Goal: Obtain resource: Obtain resource

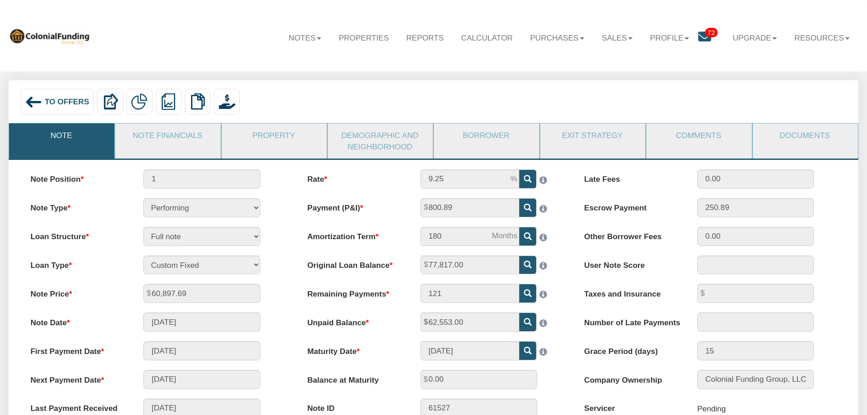
click at [72, 105] on span "To Offers" at bounding box center [67, 101] width 45 height 9
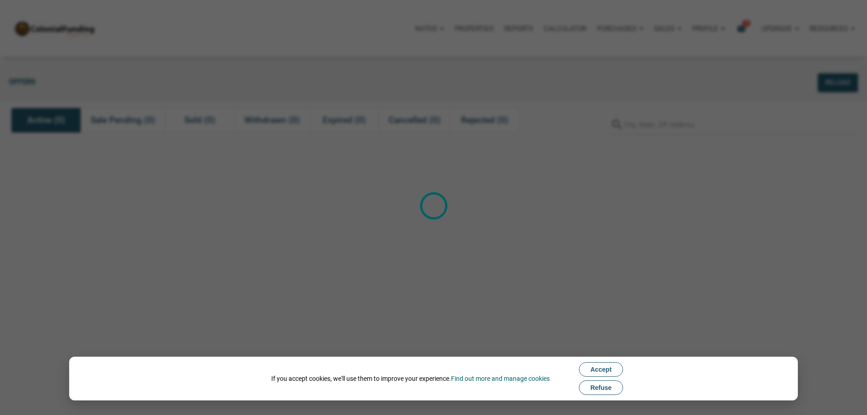
click at [616, 385] on button "Refuse" at bounding box center [601, 387] width 44 height 15
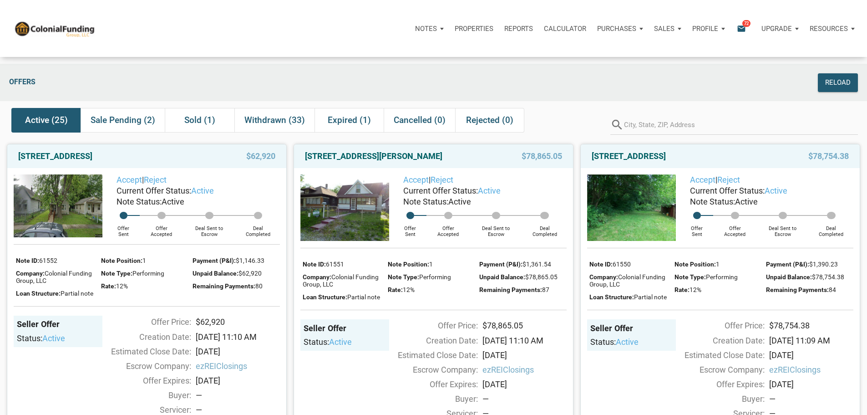
click at [48, 121] on span "Active (25)" at bounding box center [46, 120] width 43 height 11
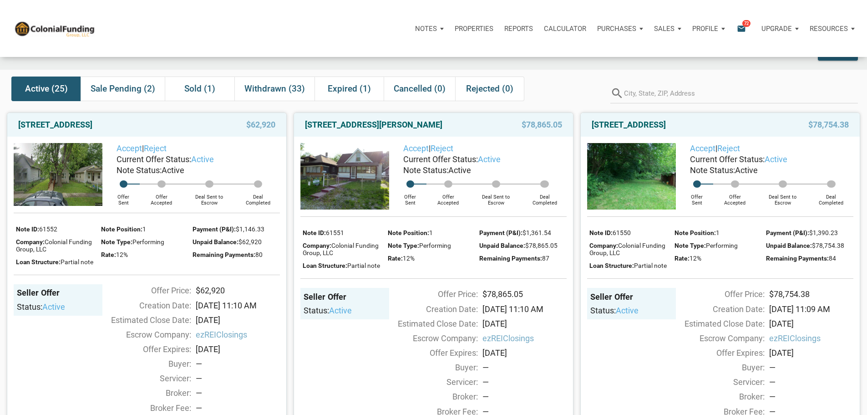
scroll to position [46, 0]
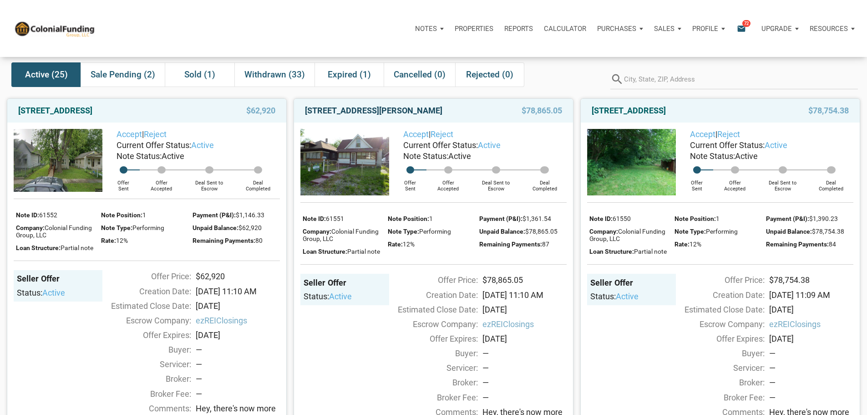
click at [372, 116] on link "[STREET_ADDRESS][PERSON_NAME]" at bounding box center [373, 110] width 137 height 11
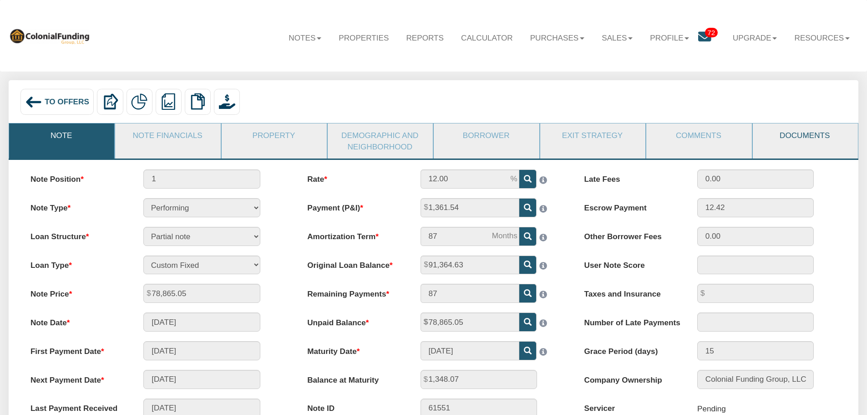
click at [790, 134] on link "Documents" at bounding box center [805, 135] width 104 height 24
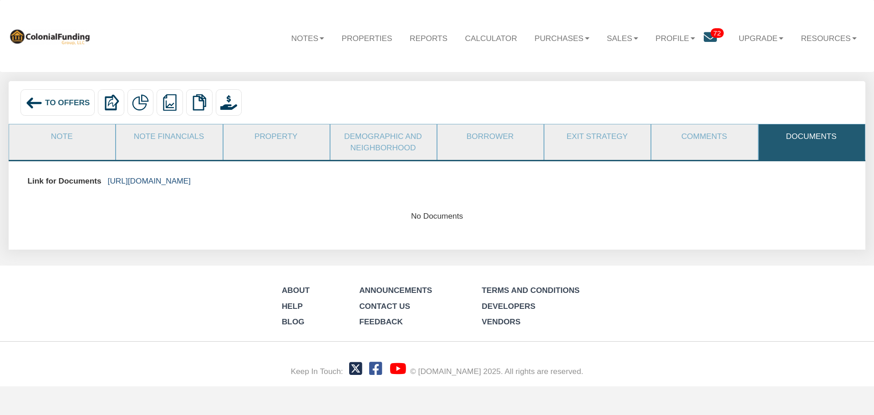
click at [191, 184] on link "https://colonialfundinggroup.sharepoint.com/:f:/s/operationsteam/El3AusL9Gt5CsP…" at bounding box center [149, 180] width 83 height 9
click at [58, 133] on link "Note" at bounding box center [61, 136] width 105 height 24
